Goal: Task Accomplishment & Management: Complete application form

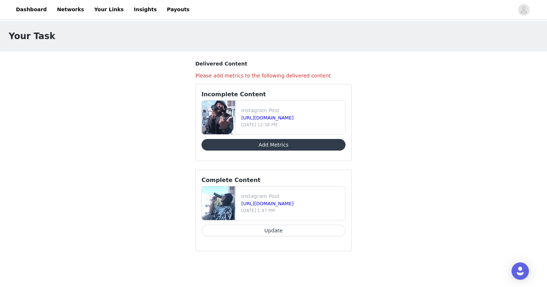
click at [272, 142] on button "Add Metrics" at bounding box center [273, 145] width 144 height 12
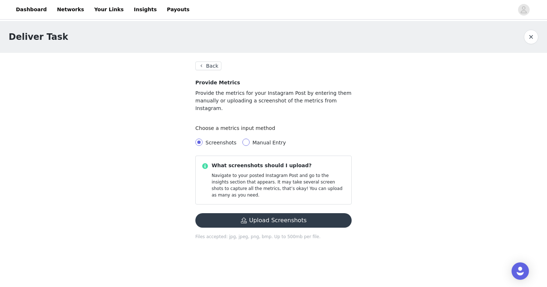
click at [247, 138] on span at bounding box center [245, 141] width 7 height 7
click at [247, 138] on input "Manual Entry" at bounding box center [245, 141] width 7 height 7
radio input "true"
radio input "false"
radio input "true"
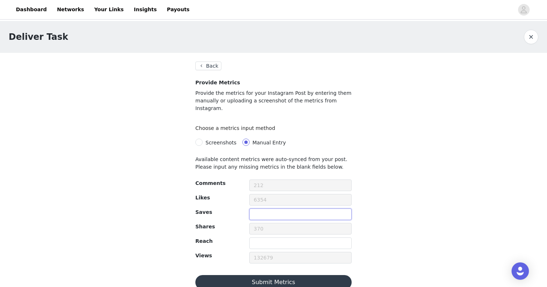
click at [257, 212] on input "text" at bounding box center [300, 214] width 102 height 12
type input "211"
click at [265, 237] on input "text" at bounding box center [300, 243] width 102 height 12
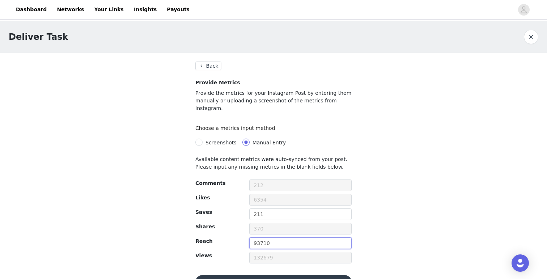
type input "93710"
click at [259, 275] on button "Submit Metrics" at bounding box center [273, 282] width 156 height 14
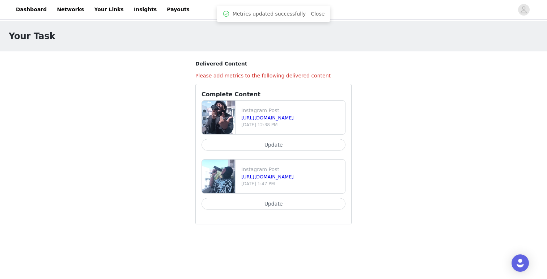
click at [243, 202] on button "Update" at bounding box center [273, 204] width 144 height 12
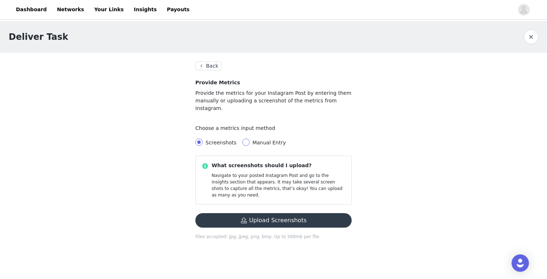
click at [247, 138] on span at bounding box center [245, 141] width 7 height 7
click at [247, 138] on input "Manual Entry" at bounding box center [245, 141] width 7 height 7
radio input "true"
radio input "false"
radio input "true"
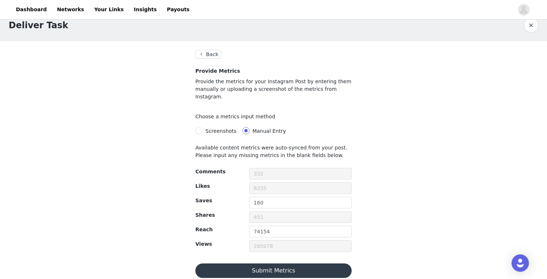
scroll to position [11, 0]
click at [207, 54] on button "Back" at bounding box center [208, 54] width 26 height 9
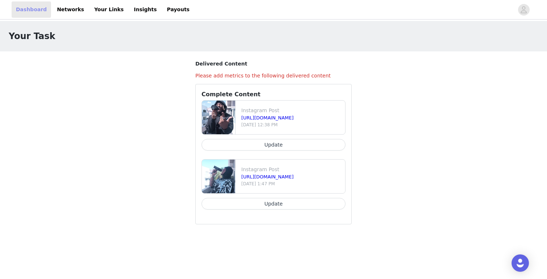
click at [43, 12] on link "Dashboard" at bounding box center [31, 9] width 39 height 16
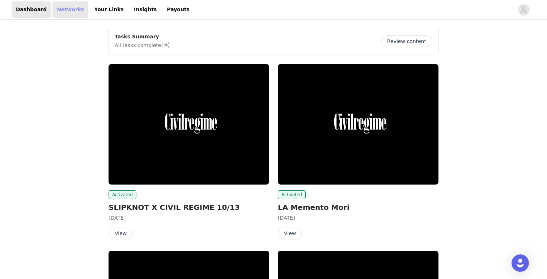
click at [79, 9] on link "Networks" at bounding box center [70, 9] width 36 height 16
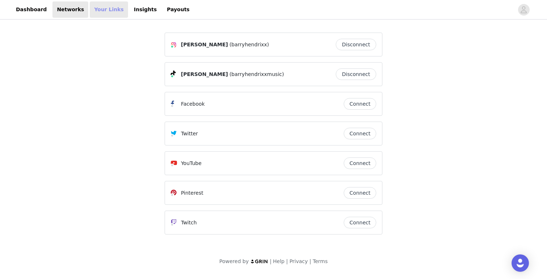
click at [107, 9] on link "Your Links" at bounding box center [109, 9] width 38 height 16
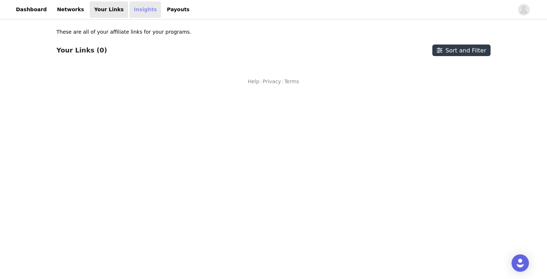
click at [129, 5] on link "Insights" at bounding box center [144, 9] width 31 height 16
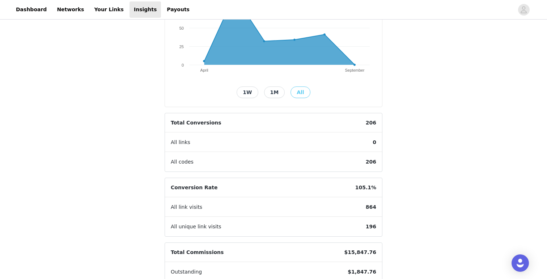
scroll to position [115, 0]
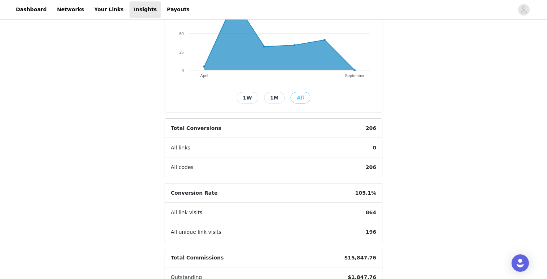
click at [257, 97] on button "1W" at bounding box center [246, 98] width 21 height 12
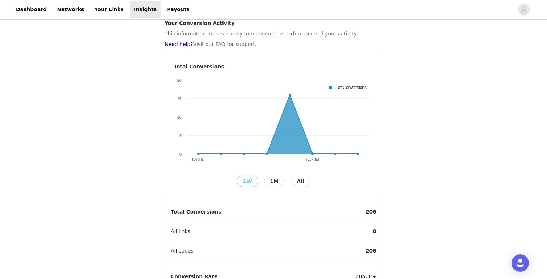
scroll to position [34, 0]
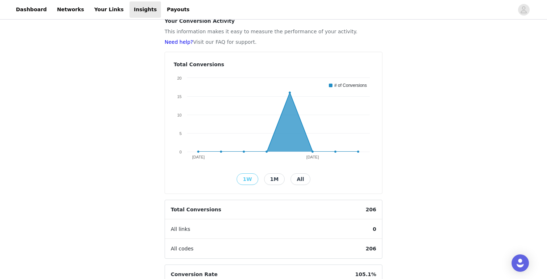
click at [274, 183] on button "1M" at bounding box center [274, 179] width 21 height 12
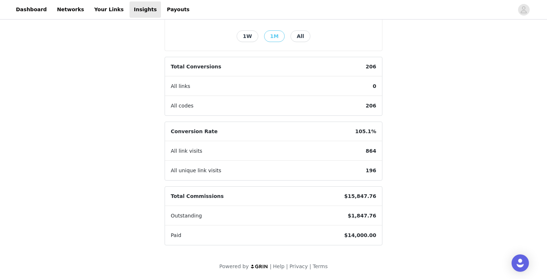
scroll to position [177, 0]
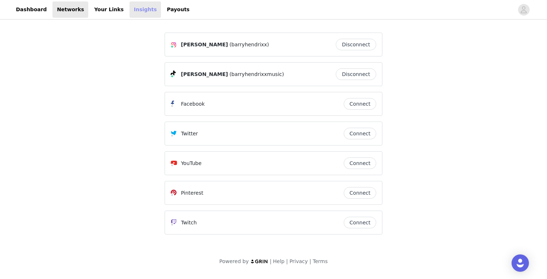
click at [129, 9] on link "Insights" at bounding box center [144, 9] width 31 height 16
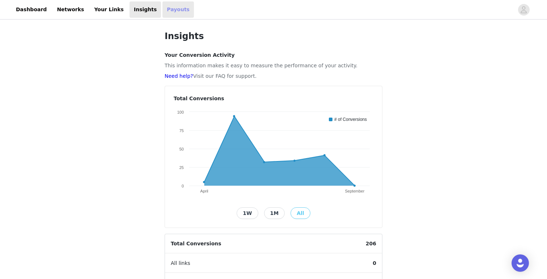
click at [171, 16] on link "Payouts" at bounding box center [177, 9] width 31 height 16
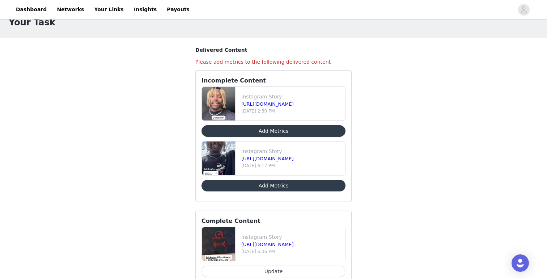
scroll to position [15, 0]
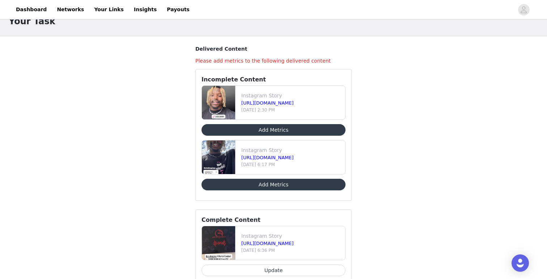
click at [234, 129] on button "Add Metrics" at bounding box center [273, 130] width 144 height 12
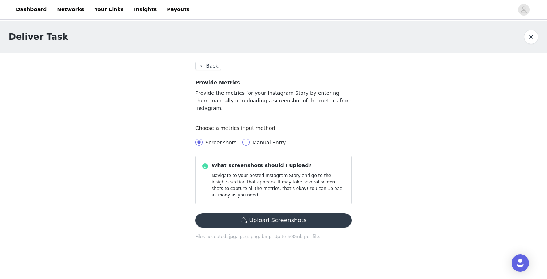
click at [247, 138] on span at bounding box center [245, 141] width 7 height 7
click at [247, 138] on input "Manual Entry" at bounding box center [245, 141] width 7 height 7
radio input "true"
radio input "false"
radio input "true"
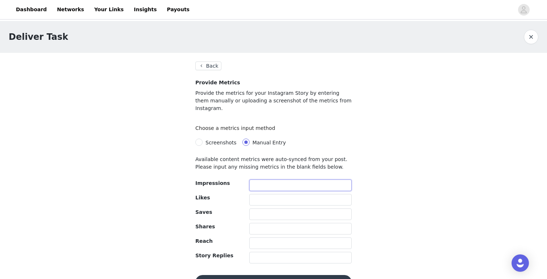
click at [260, 179] on input "text" at bounding box center [300, 185] width 102 height 12
drag, startPoint x: 272, startPoint y: 178, endPoint x: 237, endPoint y: 168, distance: 36.4
click at [237, 168] on div "Available content metrics were auto-synced from your post. Please input any mis…" at bounding box center [273, 222] width 156 height 134
type input "6164"
click at [256, 237] on input "text" at bounding box center [300, 243] width 102 height 12
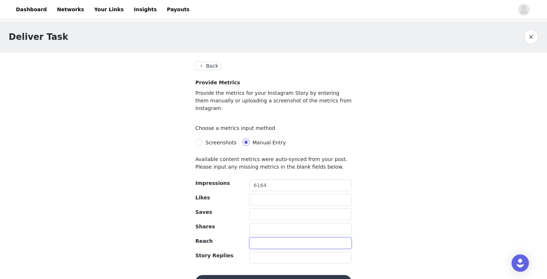
paste input "6164"
type input "6164"
click at [277, 179] on input "6164" at bounding box center [300, 185] width 102 height 12
type input "6976"
click at [262, 194] on input "text" at bounding box center [300, 200] width 102 height 12
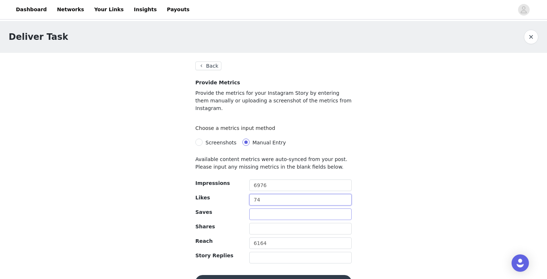
type input "74"
click at [261, 208] on input "text" at bounding box center [300, 214] width 102 height 12
click at [258, 223] on input "text" at bounding box center [300, 229] width 102 height 12
type input "1"
click at [260, 252] on input "text" at bounding box center [300, 258] width 102 height 12
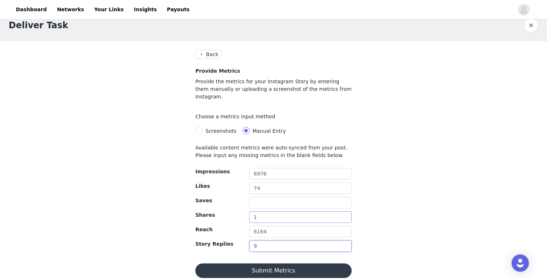
scroll to position [11, 0]
type input "9"
click at [261, 264] on button "Submit Metrics" at bounding box center [273, 271] width 156 height 14
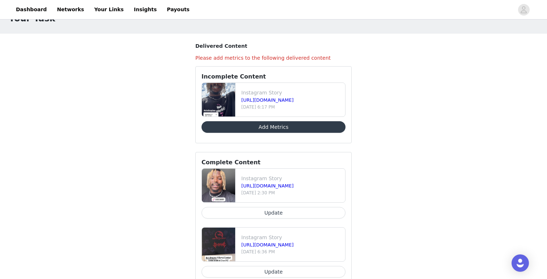
scroll to position [16, 0]
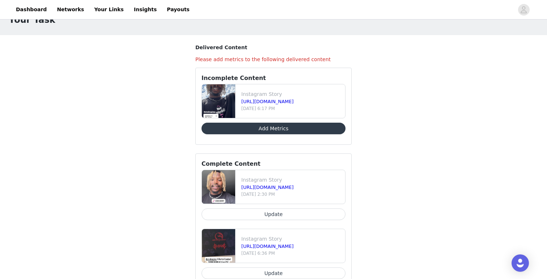
click at [275, 125] on button "Add Metrics" at bounding box center [273, 129] width 144 height 12
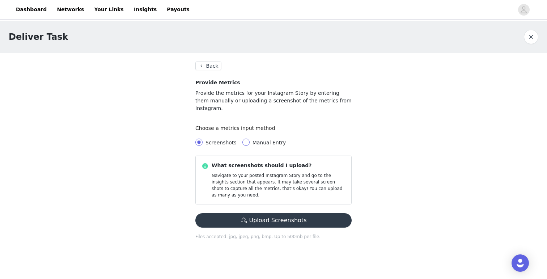
click at [244, 138] on input "Manual Entry" at bounding box center [245, 141] width 7 height 7
radio input "true"
radio input "false"
radio input "true"
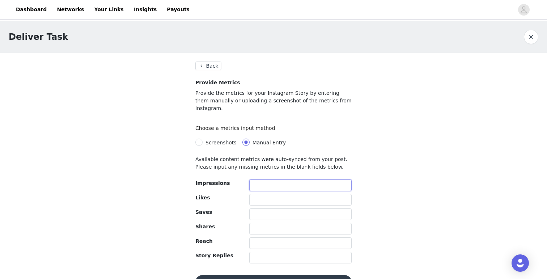
click at [260, 179] on input "text" at bounding box center [300, 185] width 102 height 12
type input "12474"
click at [257, 194] on input "text" at bounding box center [300, 200] width 102 height 12
type input "108"
click at [258, 184] on div "12474" at bounding box center [300, 186] width 102 height 14
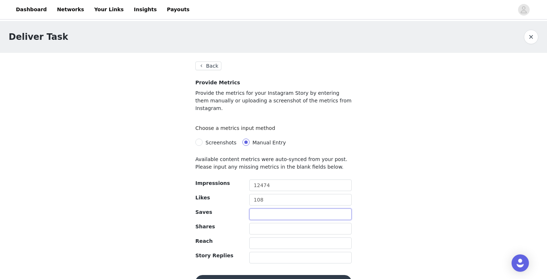
click at [255, 208] on input "text" at bounding box center [300, 214] width 102 height 12
click at [252, 252] on input "text" at bounding box center [300, 258] width 102 height 12
type input "11"
click at [258, 239] on input "text" at bounding box center [300, 243] width 102 height 12
type input "10742"
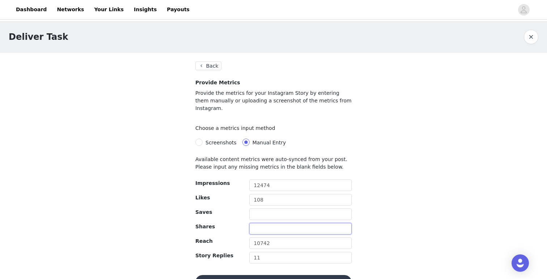
click at [264, 223] on input "text" at bounding box center [300, 229] width 102 height 12
click at [265, 214] on div at bounding box center [300, 215] width 102 height 14
click at [264, 275] on button "Submit Metrics" at bounding box center [273, 282] width 156 height 14
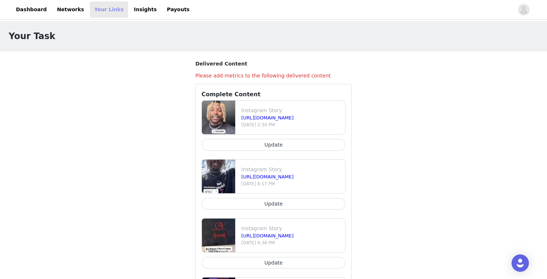
click at [108, 12] on link "Your Links" at bounding box center [109, 9] width 38 height 16
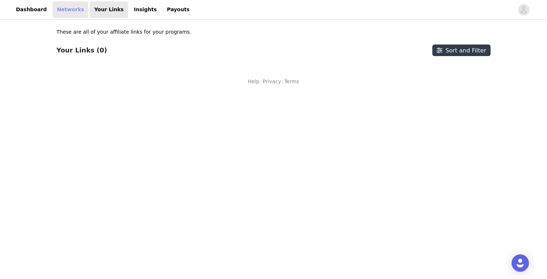
click at [70, 13] on link "Networks" at bounding box center [70, 9] width 36 height 16
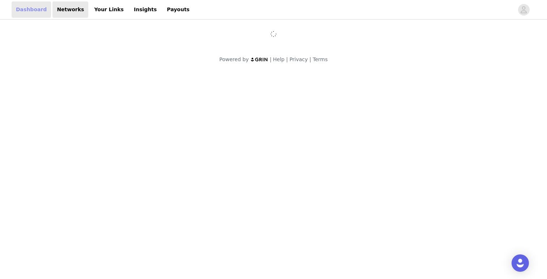
click at [36, 8] on link "Dashboard" at bounding box center [31, 9] width 39 height 16
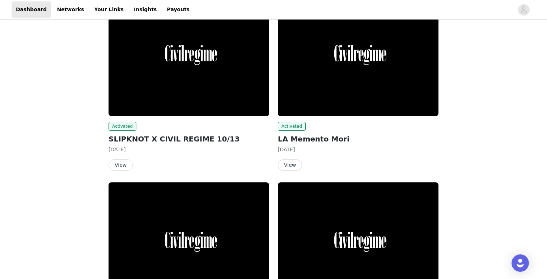
scroll to position [68, 0]
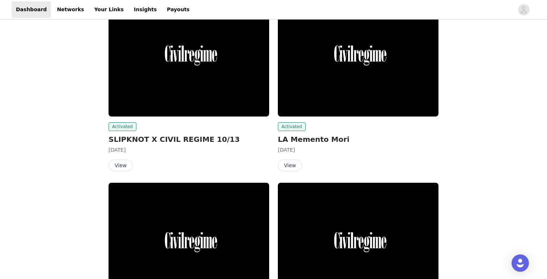
click at [285, 167] on button "View" at bounding box center [290, 165] width 24 height 12
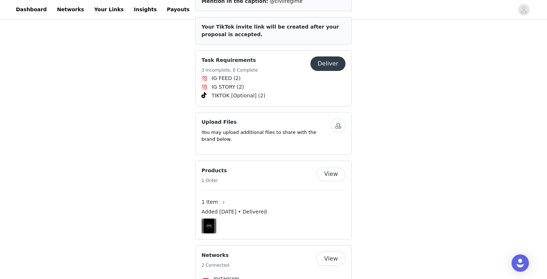
scroll to position [242, 0]
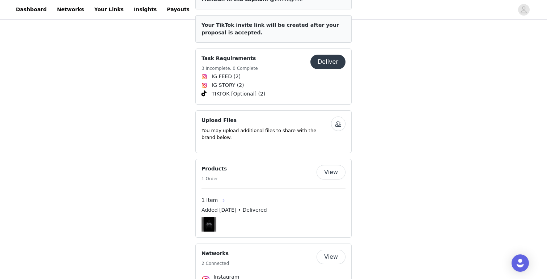
click at [221, 198] on button "button" at bounding box center [224, 201] width 12 height 12
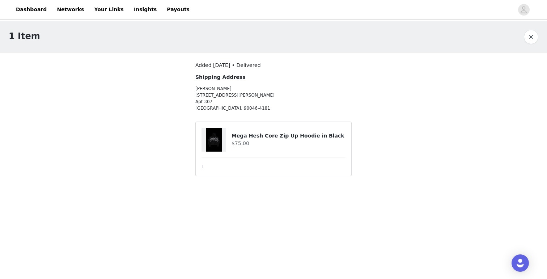
click at [214, 147] on img at bounding box center [214, 140] width 16 height 24
click at [225, 142] on div at bounding box center [213, 140] width 25 height 24
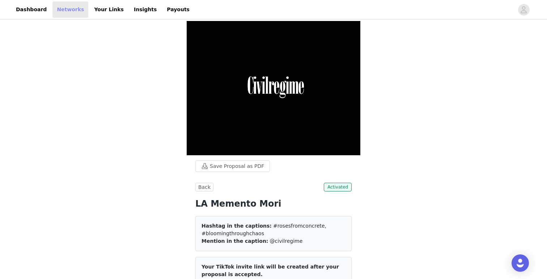
scroll to position [68, 0]
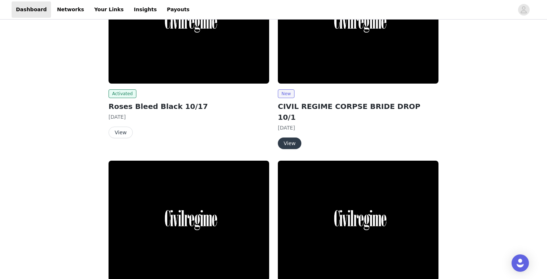
scroll to position [287, 0]
click at [286, 126] on div "New CIVIL REGIME CORPSE BRIDE DROP 10/1 [DATE] View" at bounding box center [358, 119] width 161 height 60
click at [286, 137] on button "View" at bounding box center [290, 143] width 24 height 12
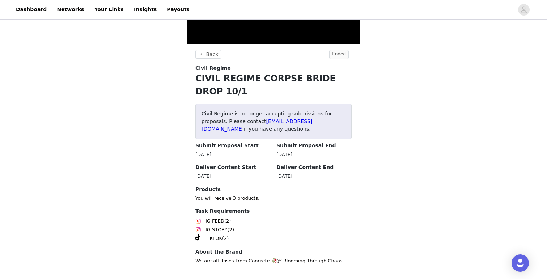
scroll to position [110, 0]
